Goal: Check status

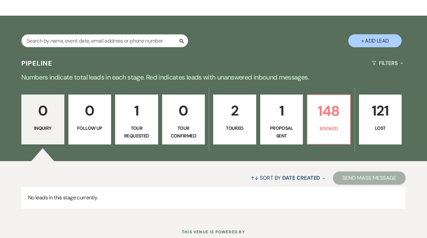
scroll to position [96, 0]
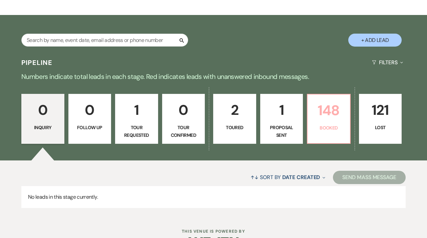
click at [342, 135] on link "148 Booked" at bounding box center [329, 119] width 44 height 50
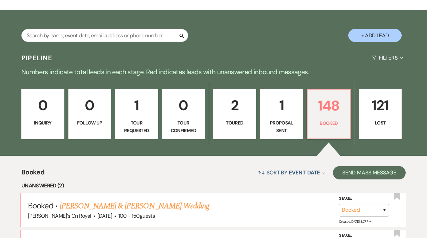
scroll to position [202, 0]
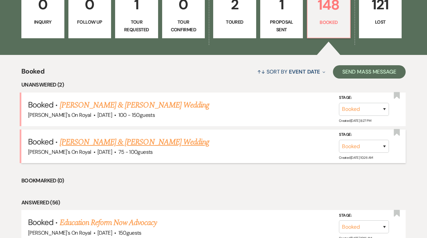
click at [174, 143] on link "[PERSON_NAME] & [PERSON_NAME] Wedding" at bounding box center [134, 142] width 149 height 12
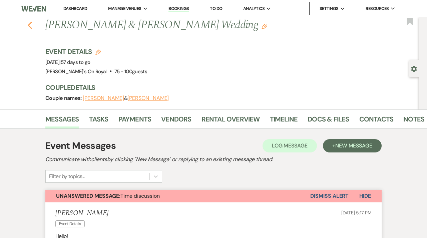
click at [29, 24] on use "button" at bounding box center [30, 25] width 4 height 7
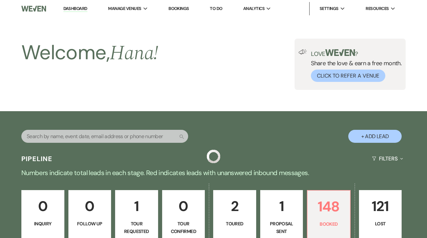
scroll to position [202, 0]
